Goal: Task Accomplishment & Management: Use online tool/utility

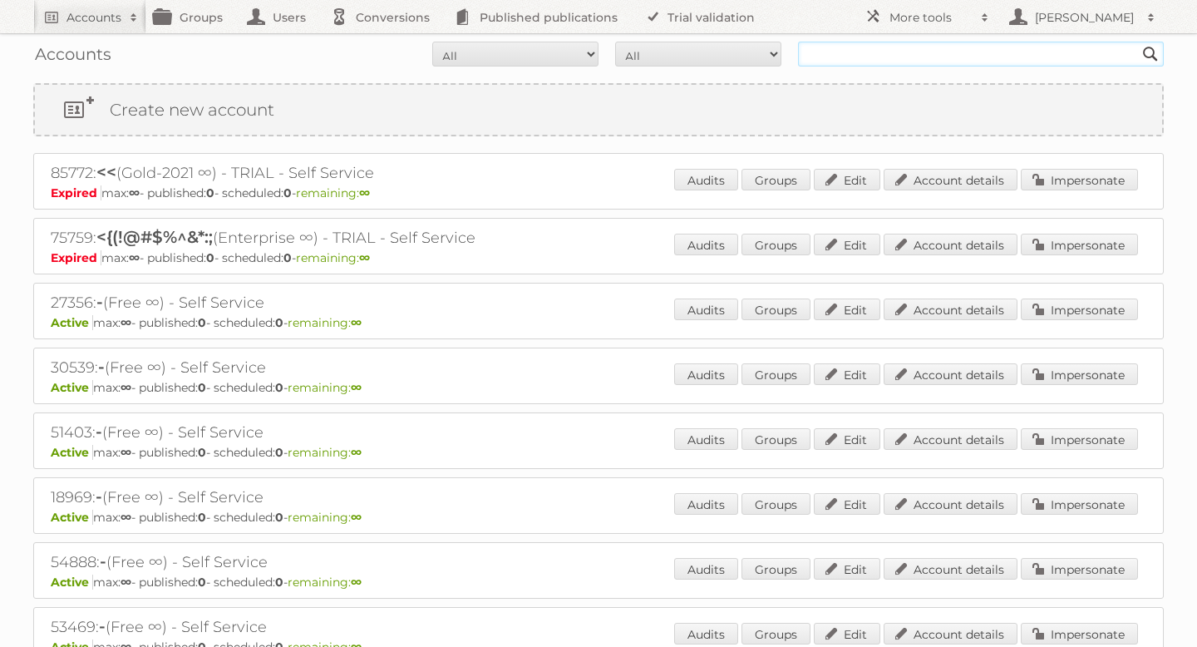
click at [894, 57] on input "text" at bounding box center [981, 54] width 366 height 25
type input "[DOMAIN_NAME]"
click at [1138, 42] on input "Search" at bounding box center [1150, 54] width 25 height 25
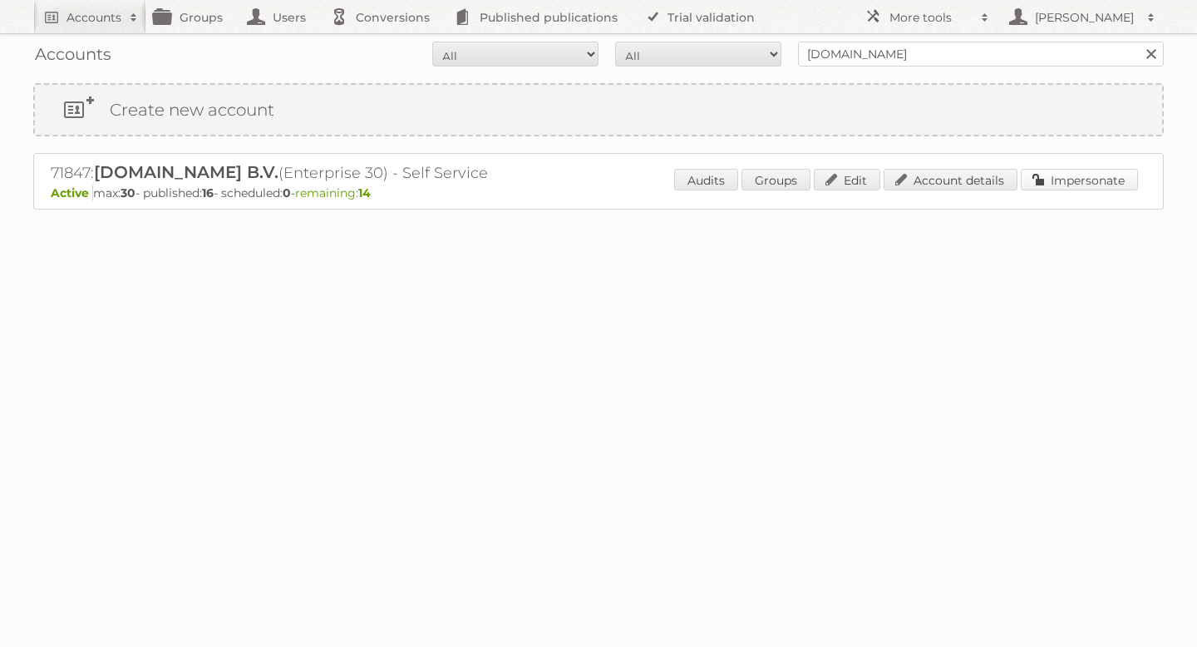
click at [1048, 177] on link "Impersonate" at bounding box center [1078, 180] width 117 height 22
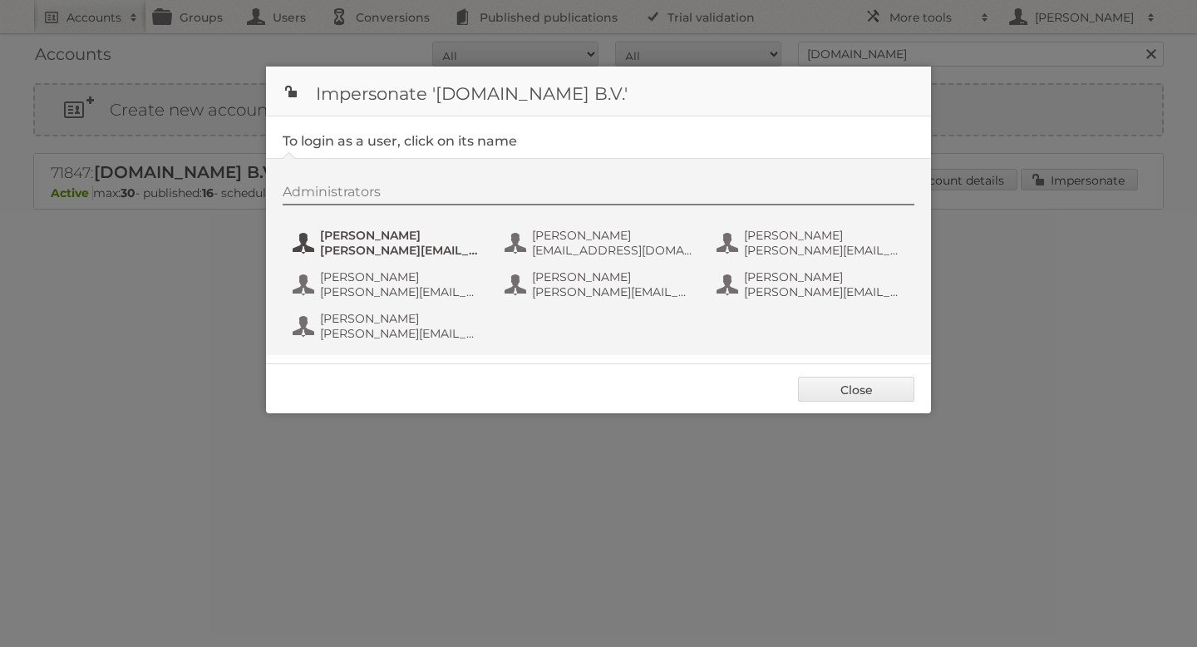
click at [360, 235] on span "[PERSON_NAME]" at bounding box center [400, 235] width 161 height 15
